Goal: Find contact information: Find contact information

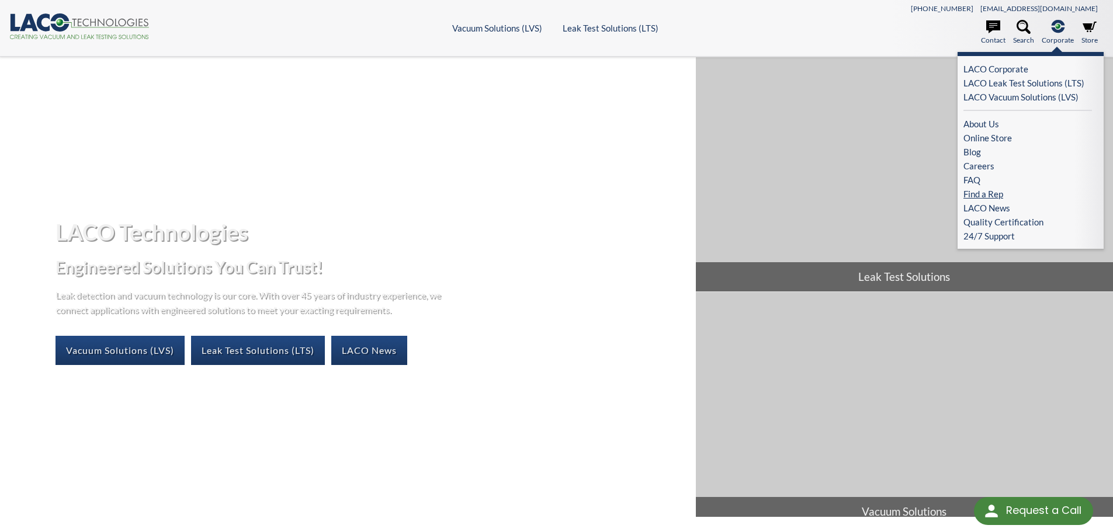
click at [994, 195] on link "Find a Rep" at bounding box center [1027, 194] width 129 height 14
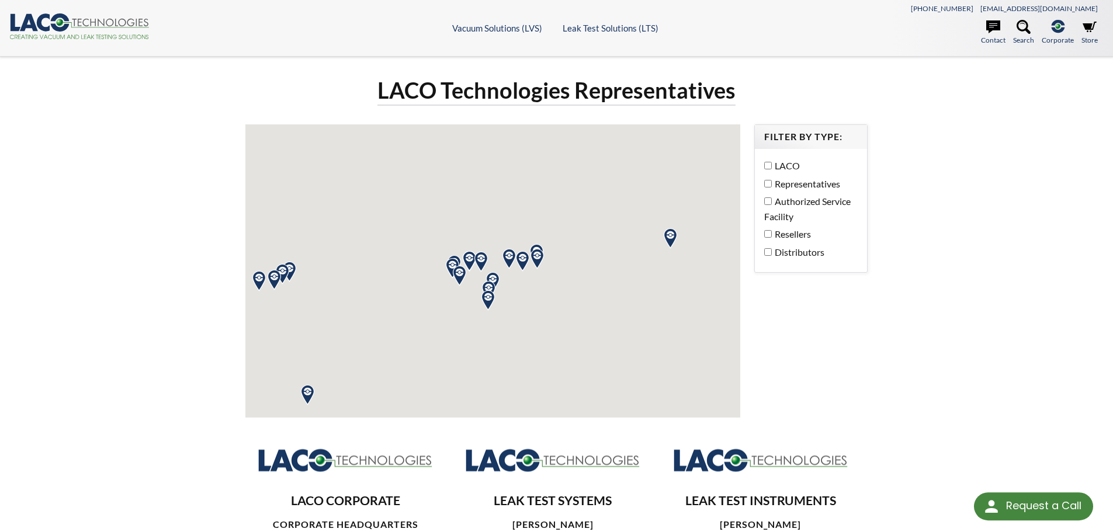
select select "Language Translate Widget"
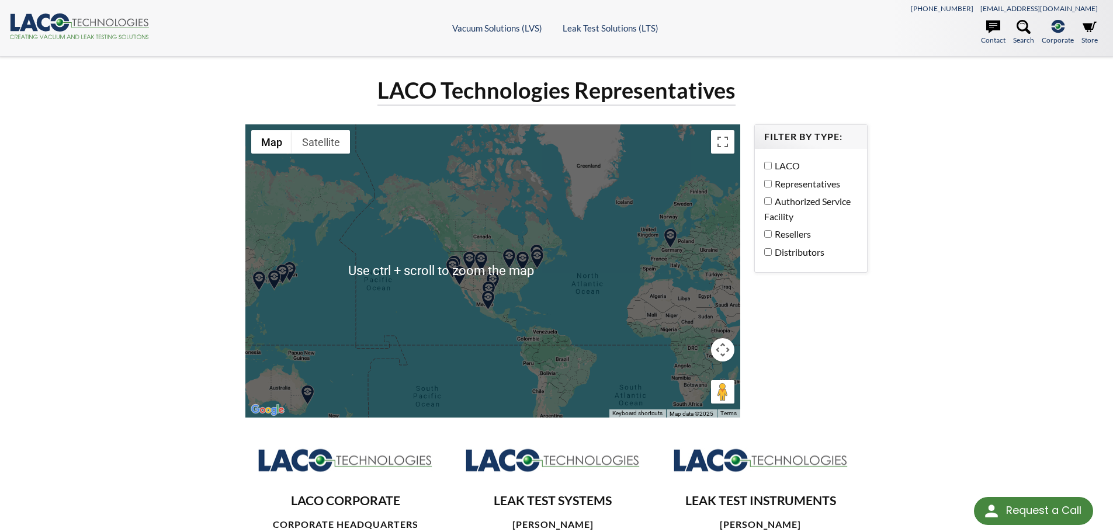
click at [563, 262] on div at bounding box center [492, 270] width 495 height 293
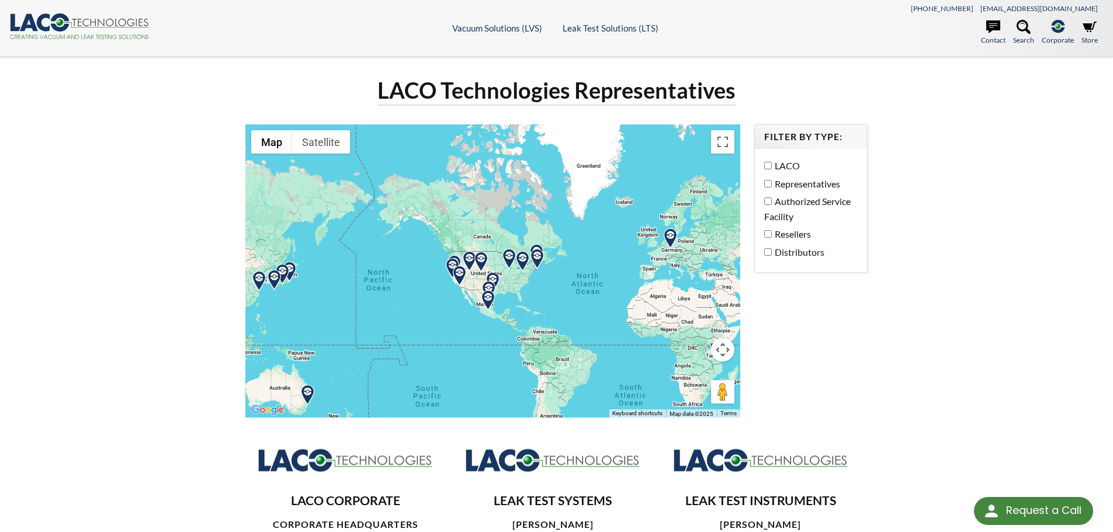
click at [537, 266] on img at bounding box center [537, 259] width 20 height 20
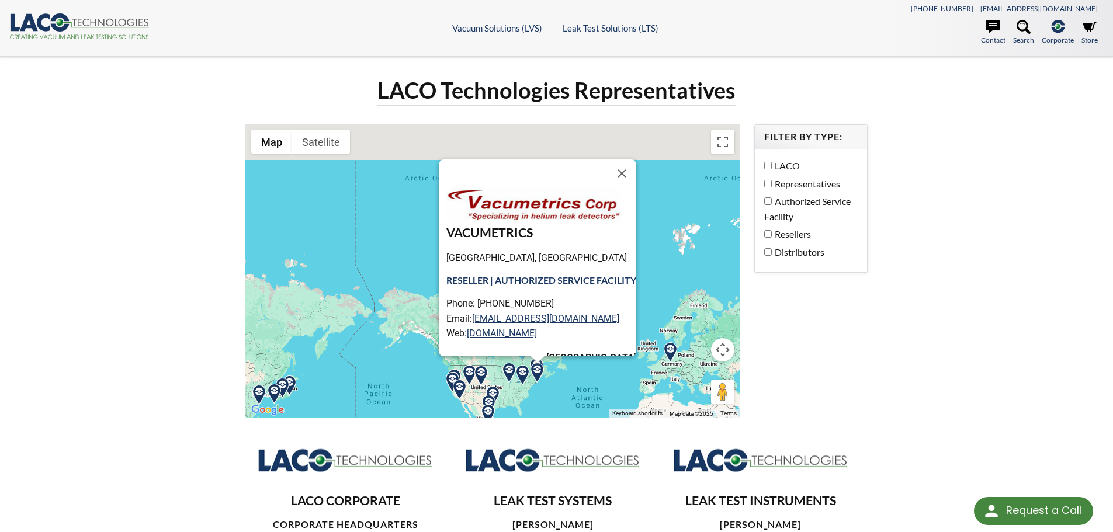
scroll to position [25, 0]
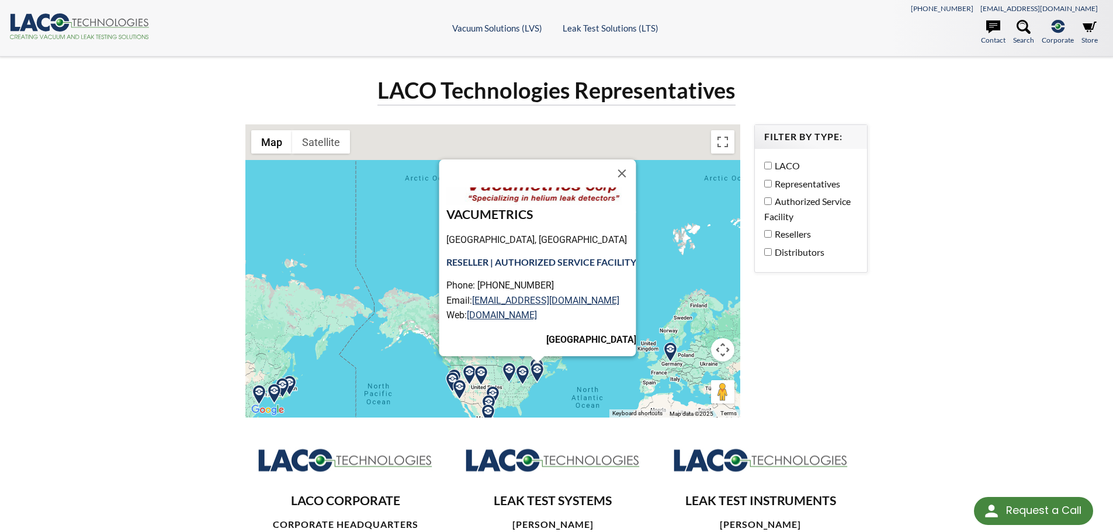
click at [614, 391] on div "VACUMETRICS [GEOGRAPHIC_DATA], [GEOGRAPHIC_DATA] RESELLER | AUTHORIZED SERVICE …" at bounding box center [492, 270] width 495 height 293
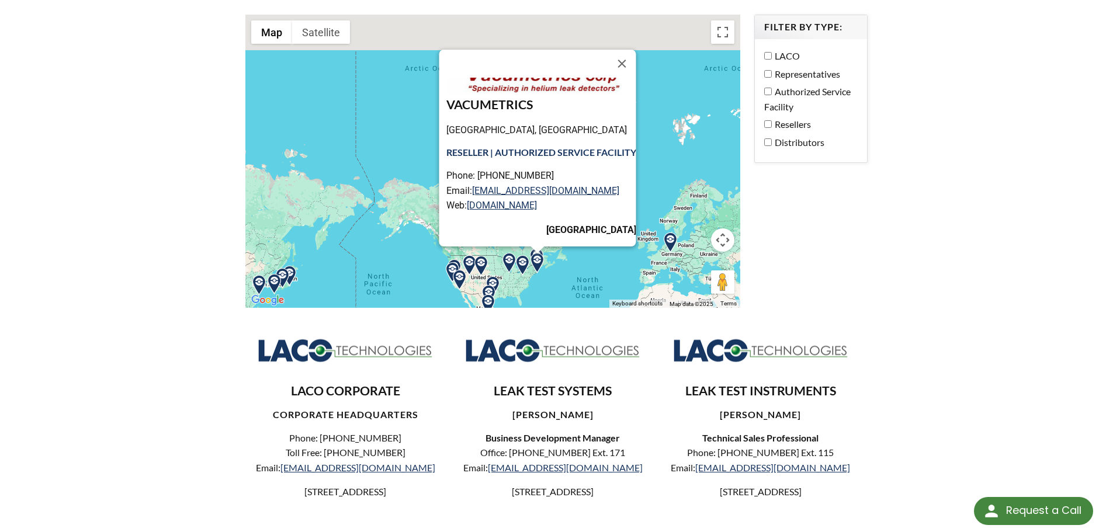
scroll to position [0, 0]
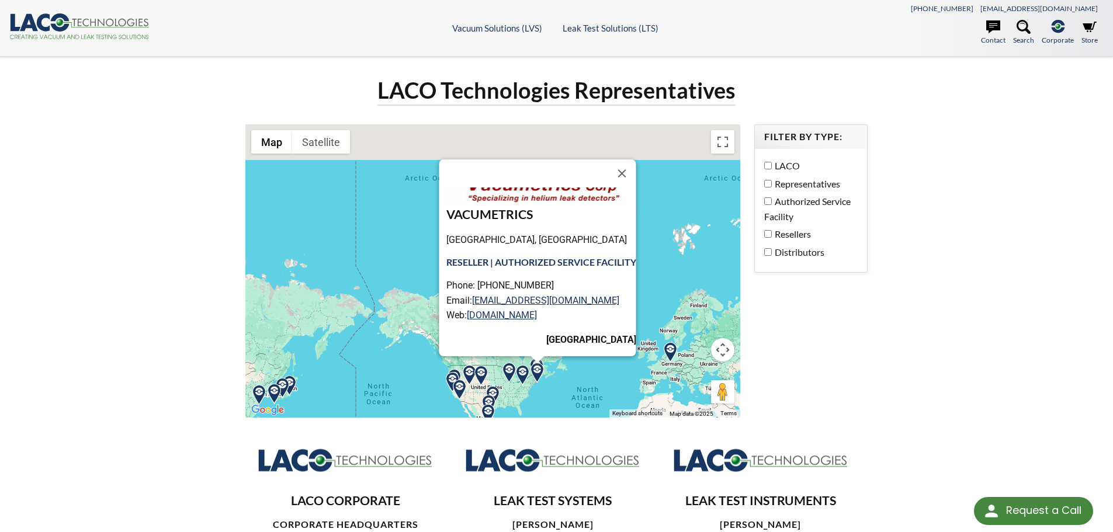
click at [909, 335] on div "LACO Technologies Representatives ← Move left → Move right ↑ Move up ↓ Move dow…" at bounding box center [557, 464] width 748 height 777
